Goal: Check status

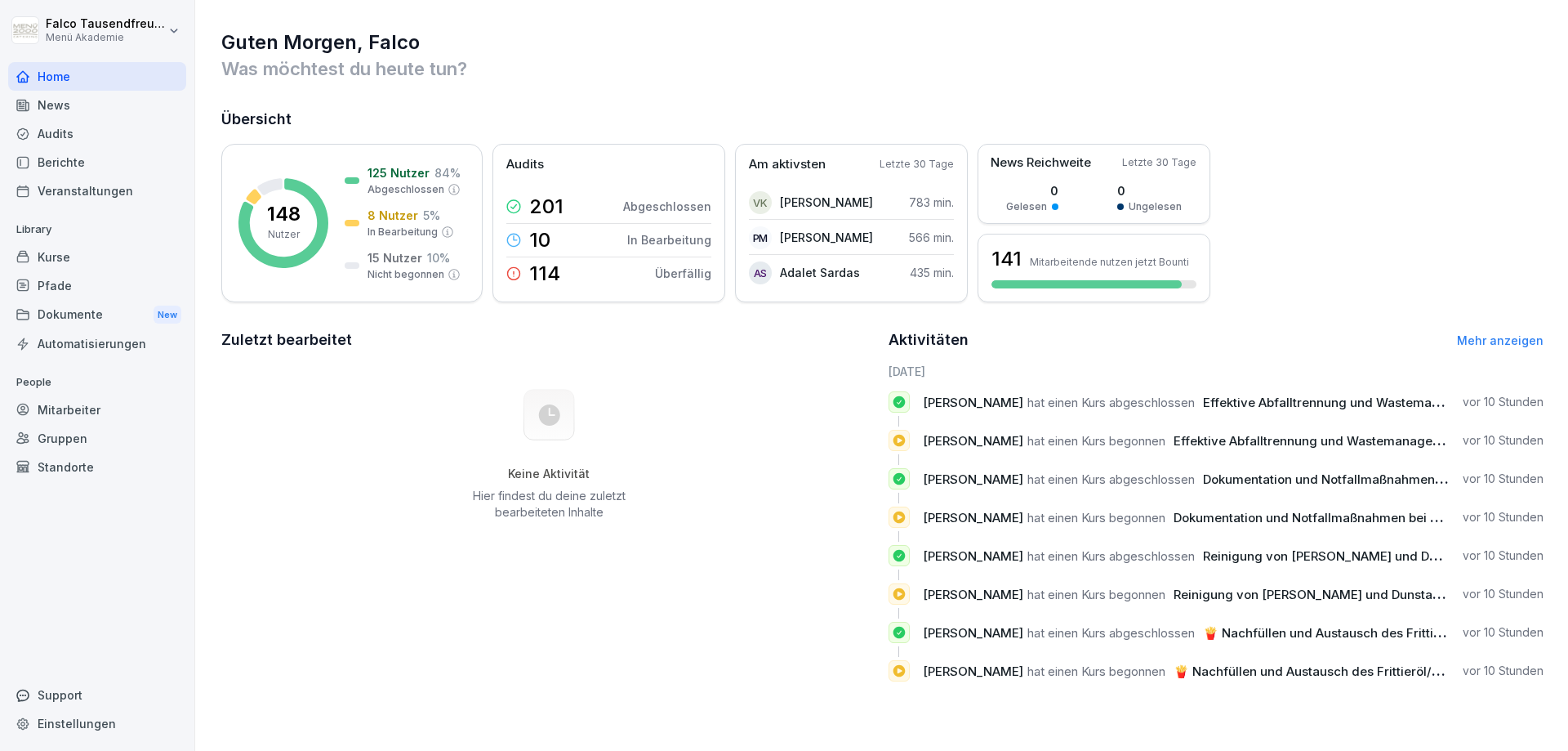
click at [97, 178] on div "Veranstaltungen" at bounding box center [97, 191] width 178 height 29
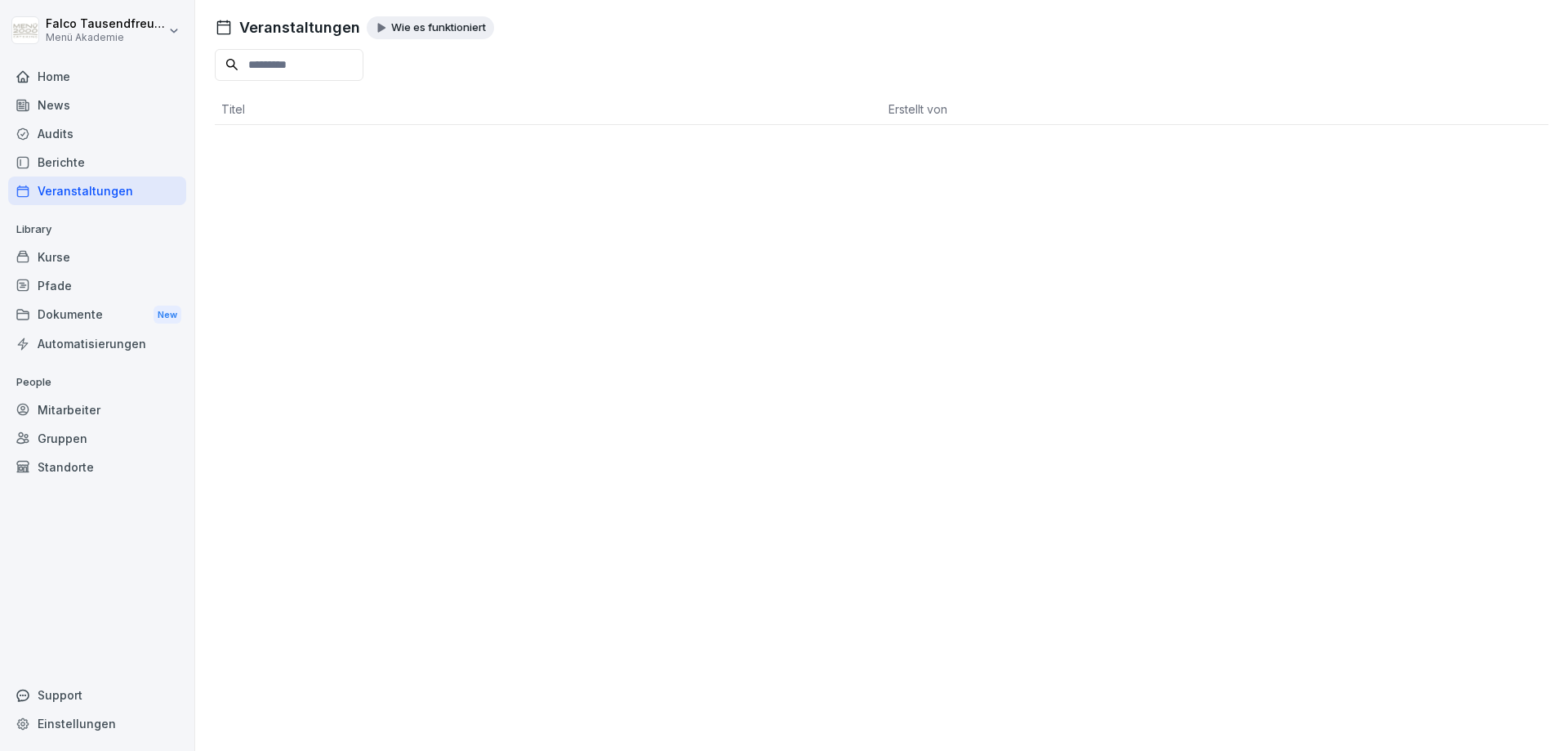
click at [57, 162] on div "Berichte" at bounding box center [97, 162] width 178 height 29
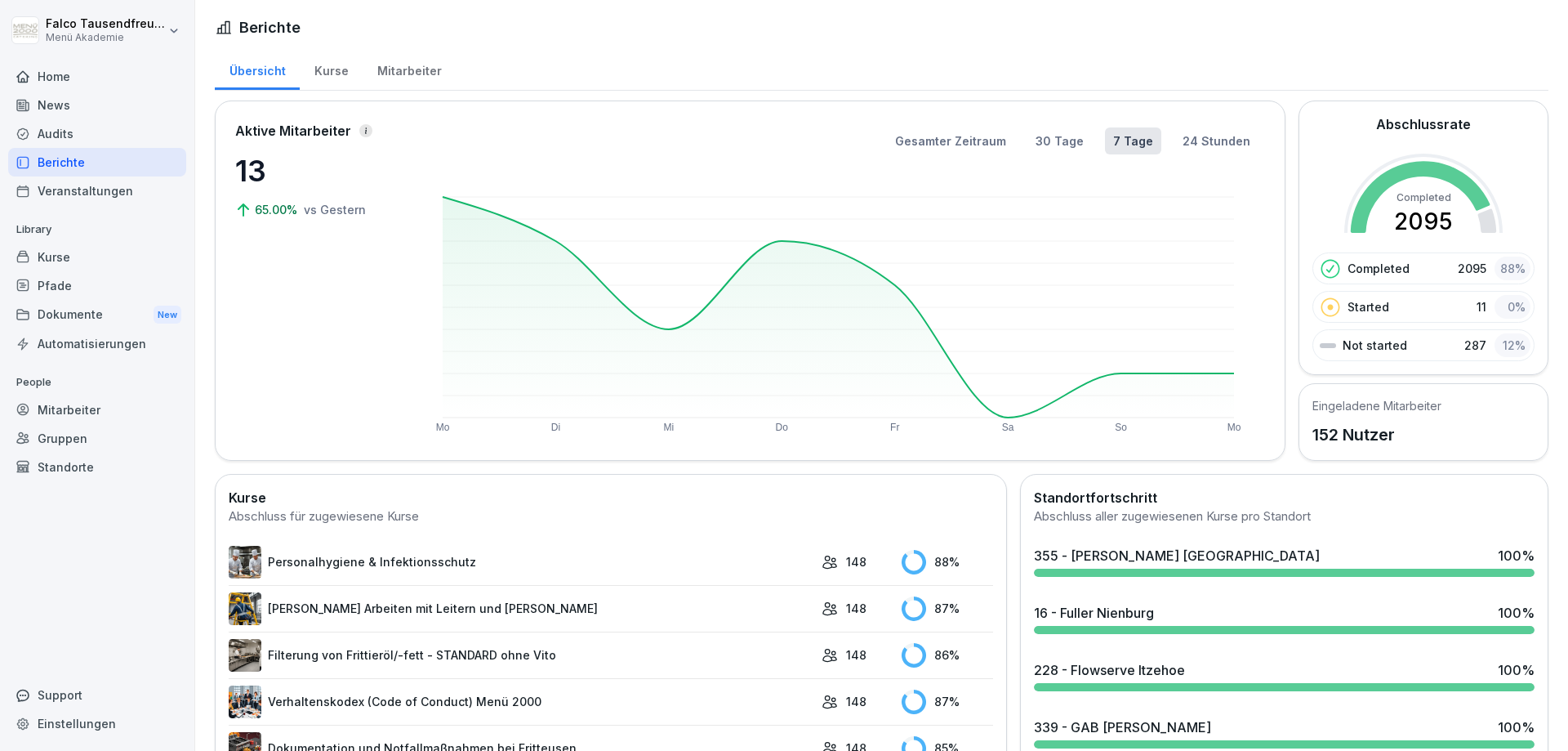
click at [390, 65] on div "Mitarbeiter" at bounding box center [409, 69] width 93 height 42
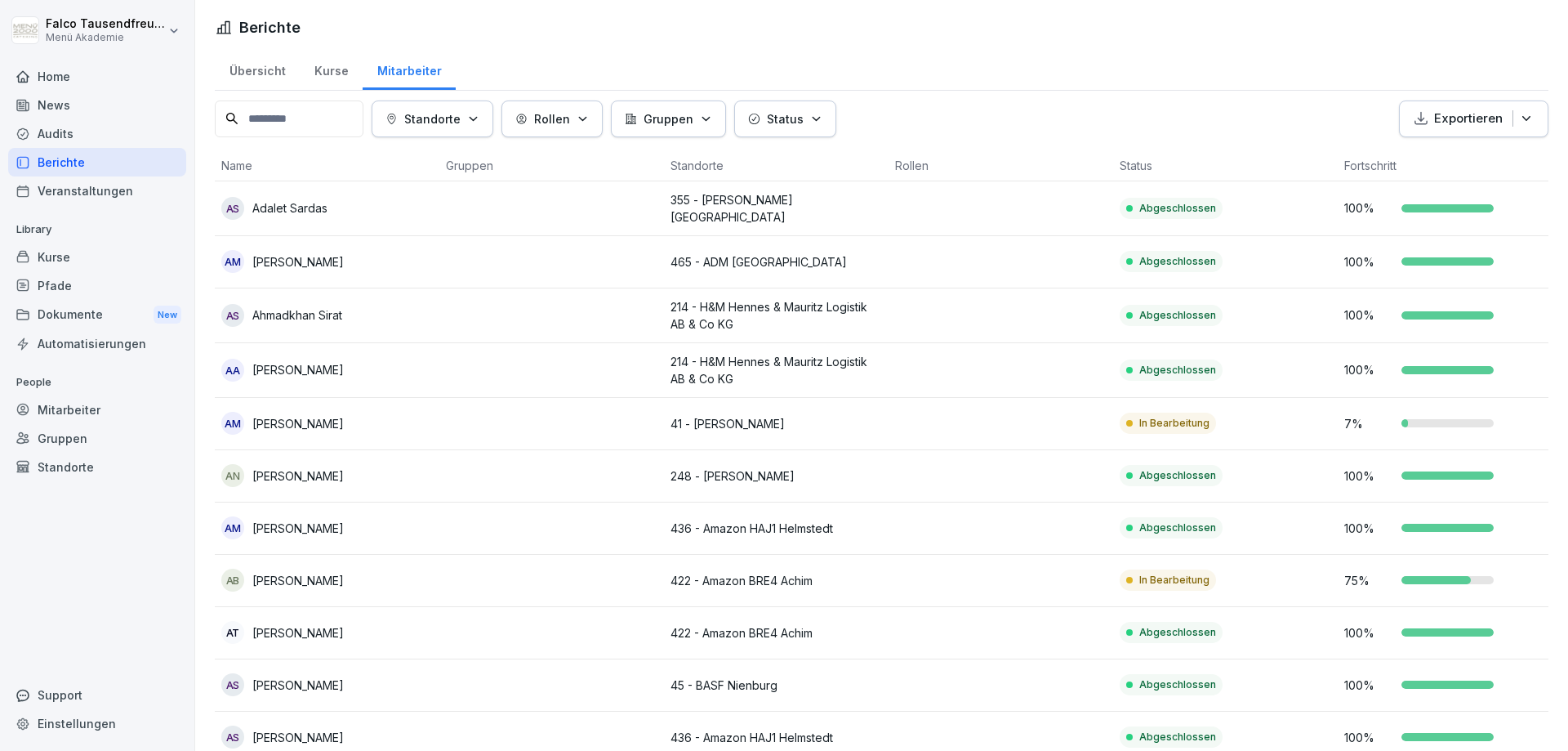
click at [798, 114] on p "Status" at bounding box center [785, 118] width 37 height 17
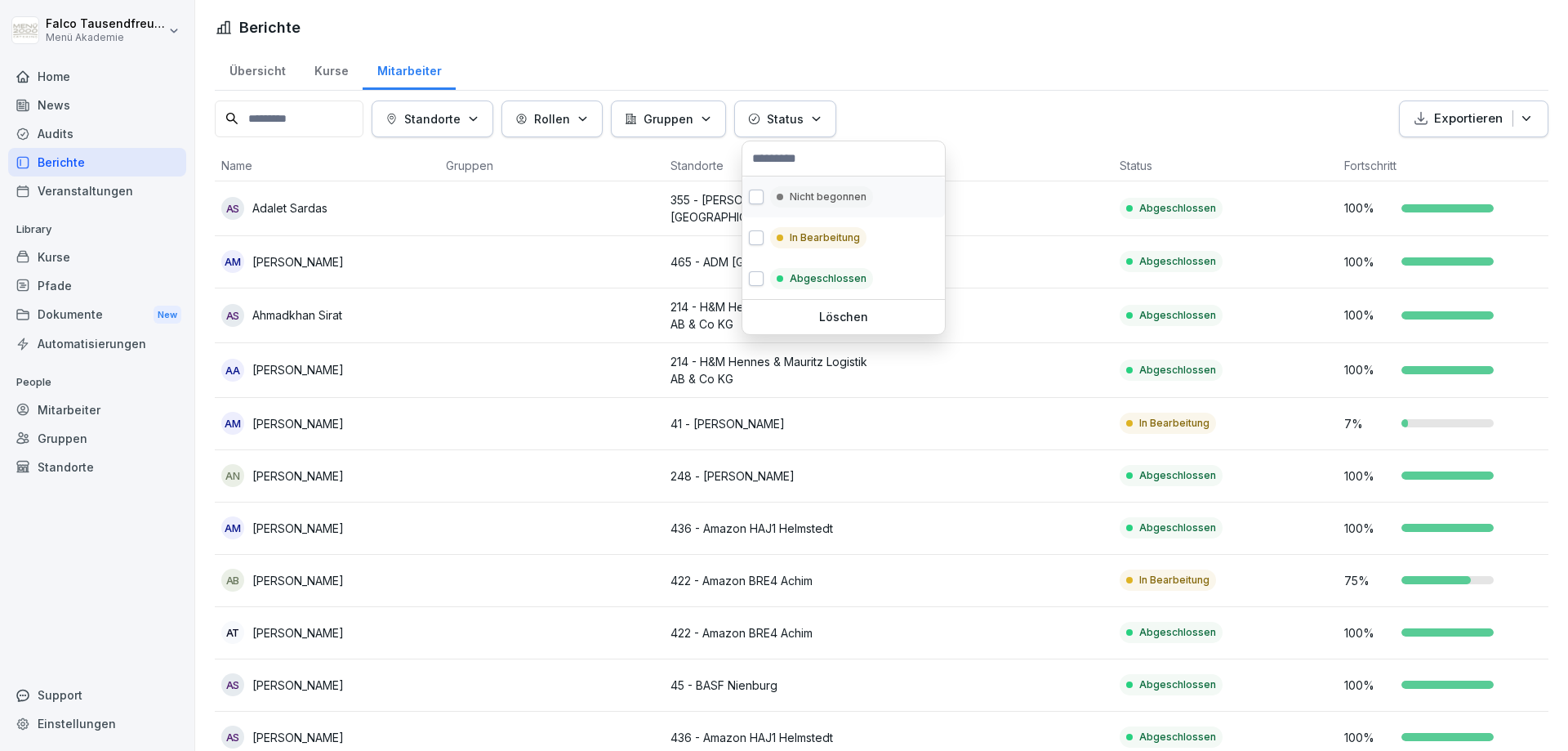
click at [805, 183] on div "Nicht begonnen" at bounding box center [844, 197] width 203 height 41
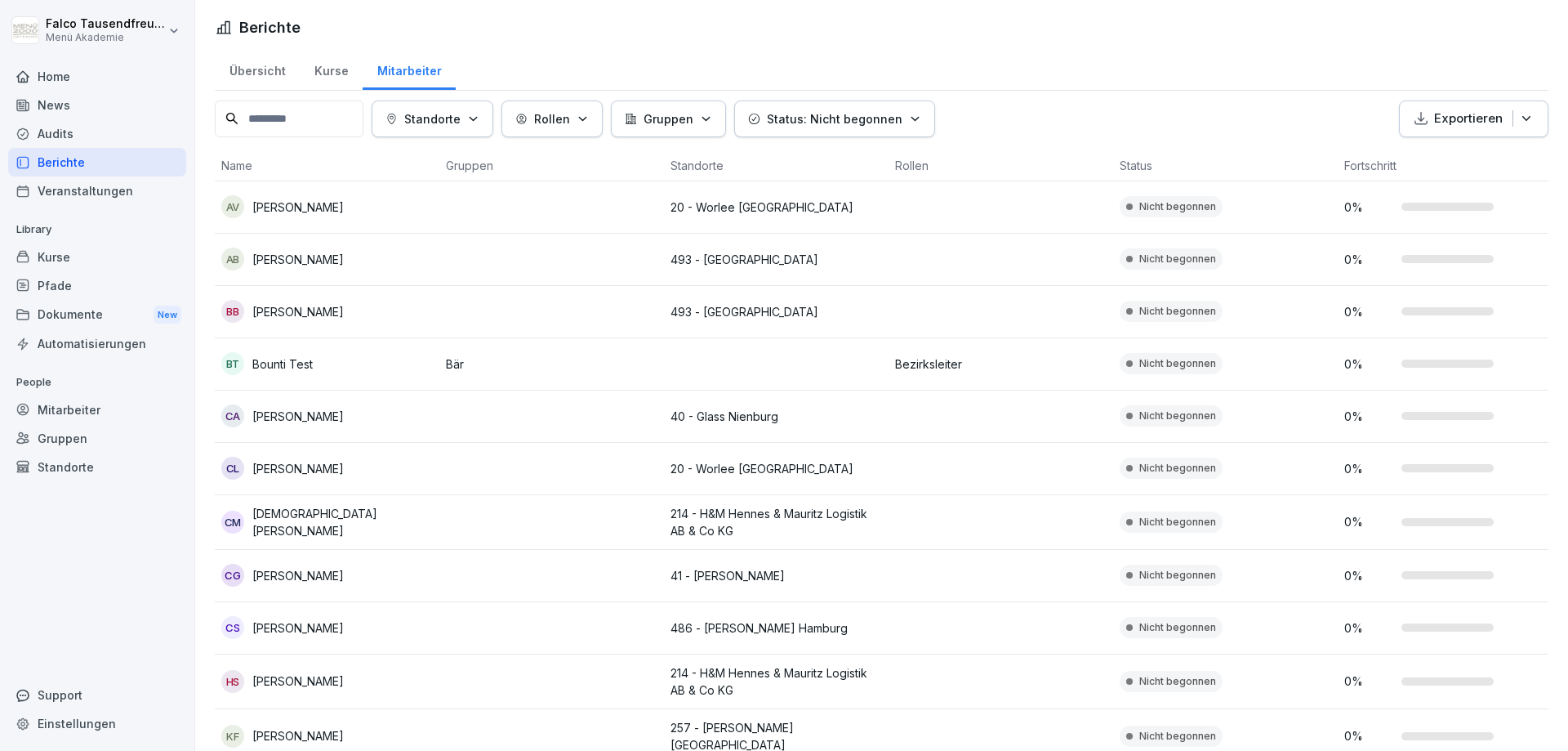
click at [945, 97] on html "Falco Tausendfreund Menü Akademie Home News Audits Berichte Veranstaltungen Lib…" at bounding box center [784, 376] width 1568 height 751
drag, startPoint x: 1567, startPoint y: 434, endPoint x: 1531, endPoint y: 193, distance: 243.7
click at [1531, 193] on html "Falco Tausendfreund Menü Akademie Home News Audits Berichte Veranstaltungen Lib…" at bounding box center [784, 376] width 1568 height 751
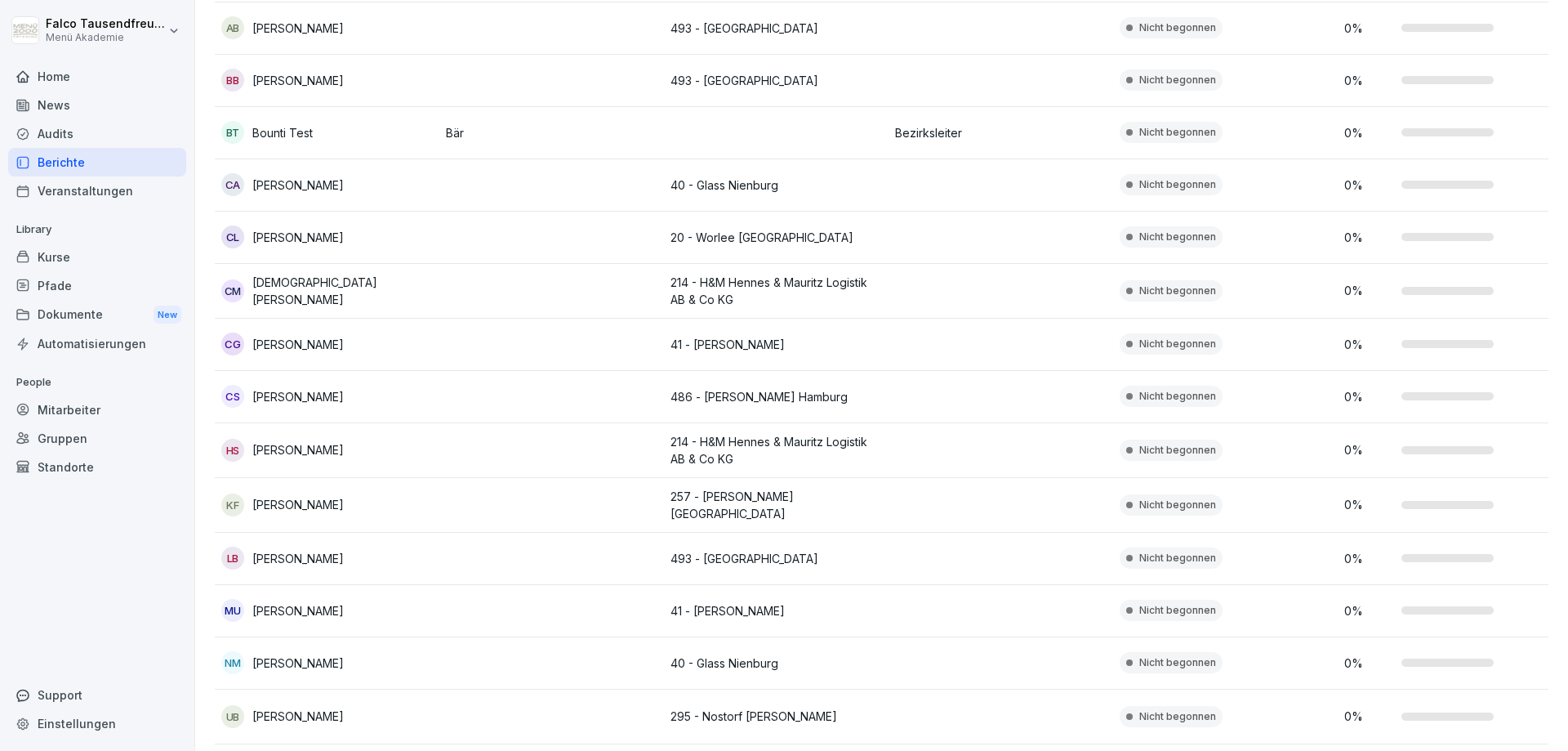
scroll to position [340, 0]
